Goal: Find specific page/section: Find specific page/section

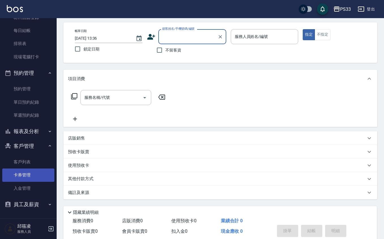
scroll to position [46, 0]
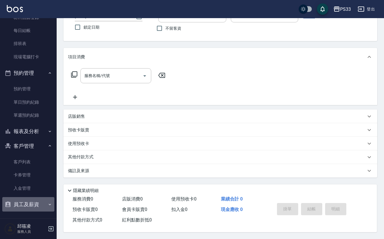
click at [32, 206] on button "員工及薪資" at bounding box center [28, 204] width 52 height 15
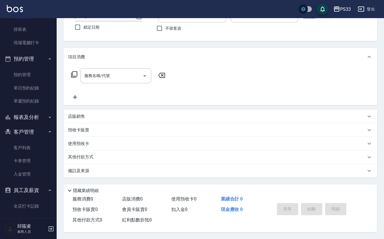
scroll to position [109, 0]
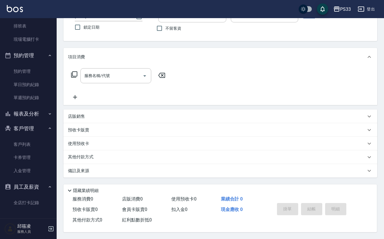
click at [34, 116] on button "報表及分析" at bounding box center [28, 114] width 52 height 15
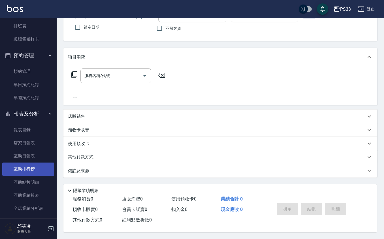
scroll to position [261, 0]
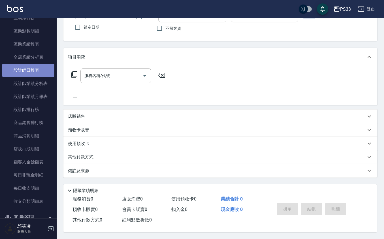
click at [31, 71] on link "設計師日報表" at bounding box center [28, 70] width 52 height 13
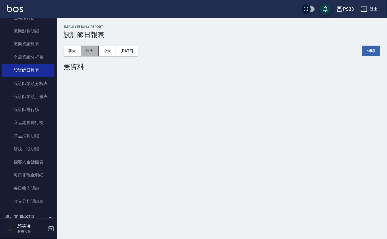
click at [89, 50] on button "昨天" at bounding box center [90, 51] width 18 height 10
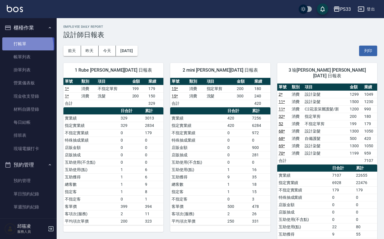
click at [18, 46] on link "打帳單" at bounding box center [28, 43] width 52 height 13
